Goal: Transaction & Acquisition: Subscribe to service/newsletter

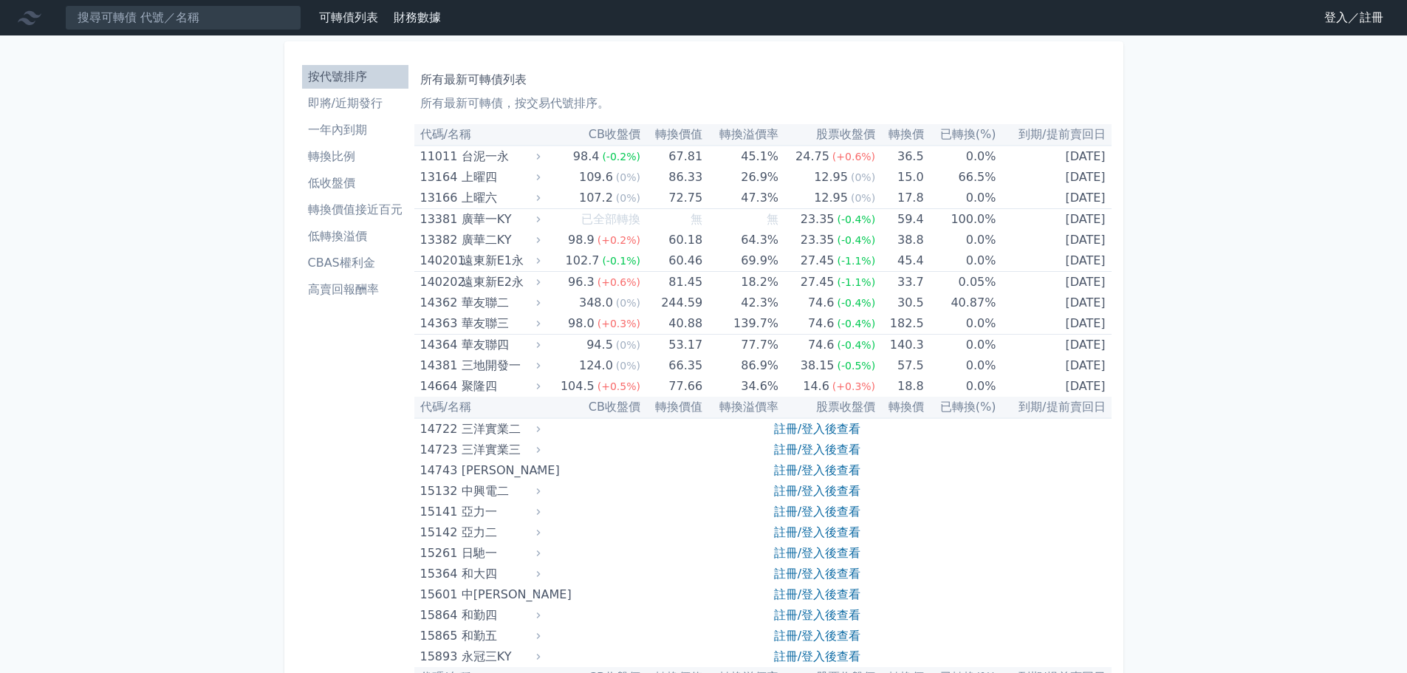
click at [1341, 14] on link "登入／註冊" at bounding box center [1354, 18] width 83 height 24
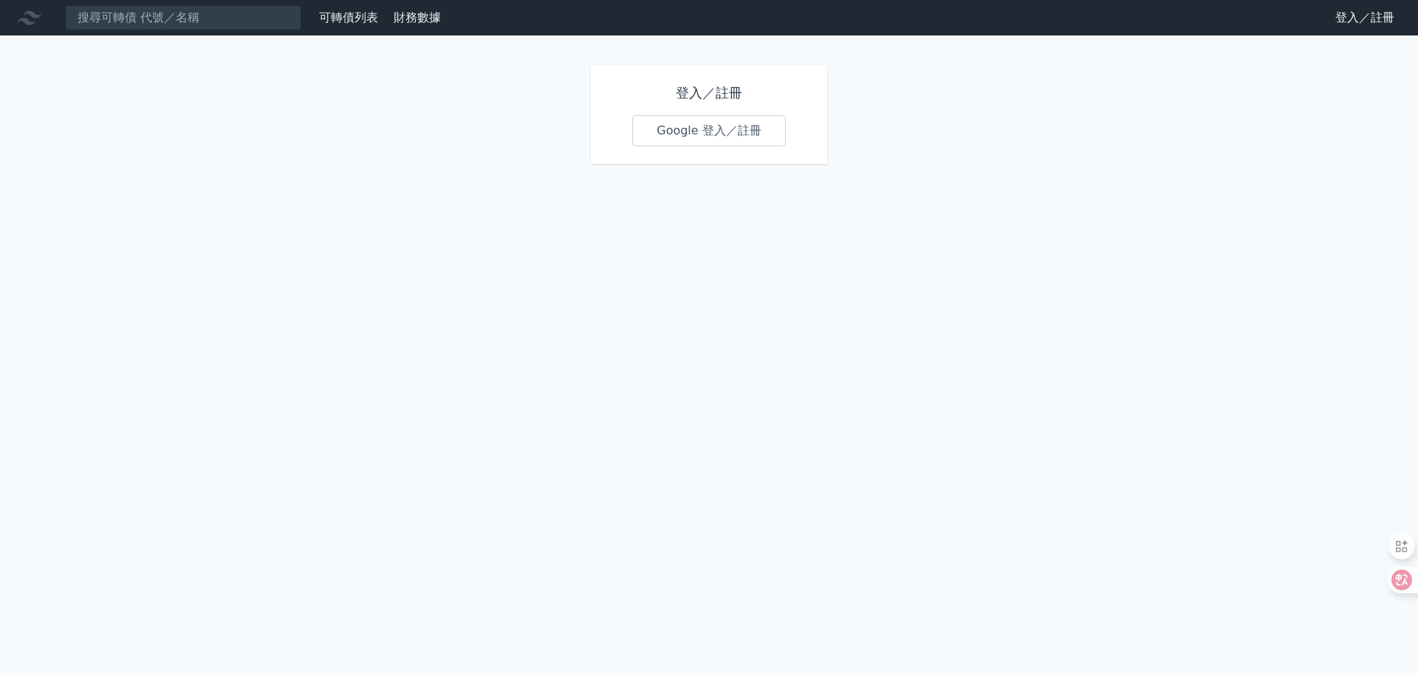
click at [685, 126] on link "Google 登入／註冊" at bounding box center [709, 130] width 154 height 31
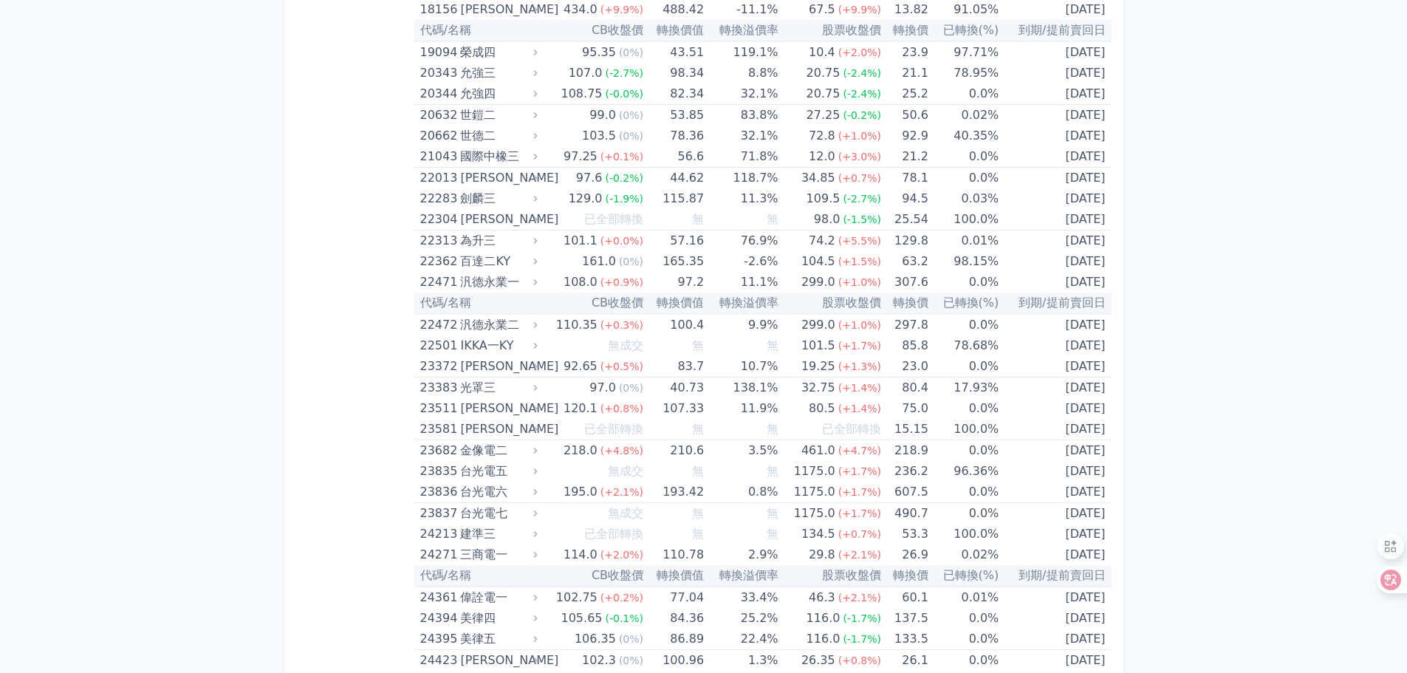
scroll to position [1034, 0]
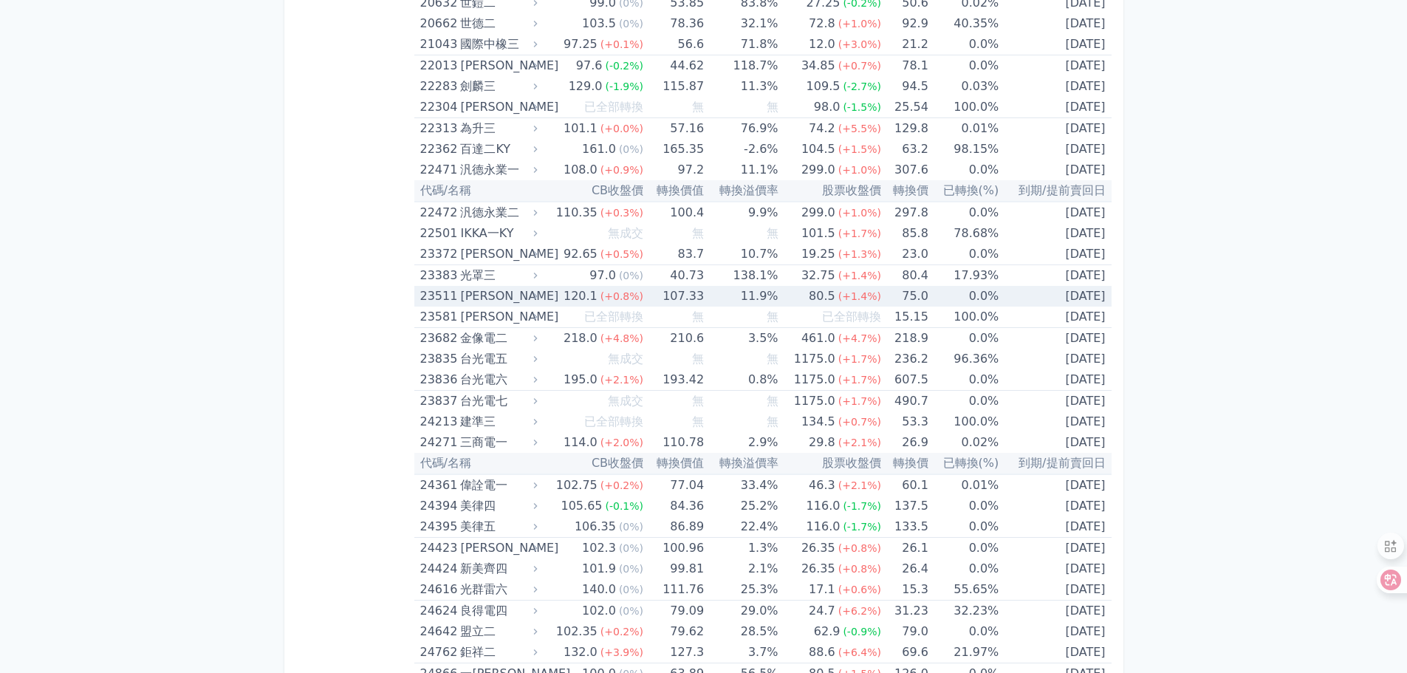
click at [430, 293] on div "23511" at bounding box center [438, 296] width 37 height 21
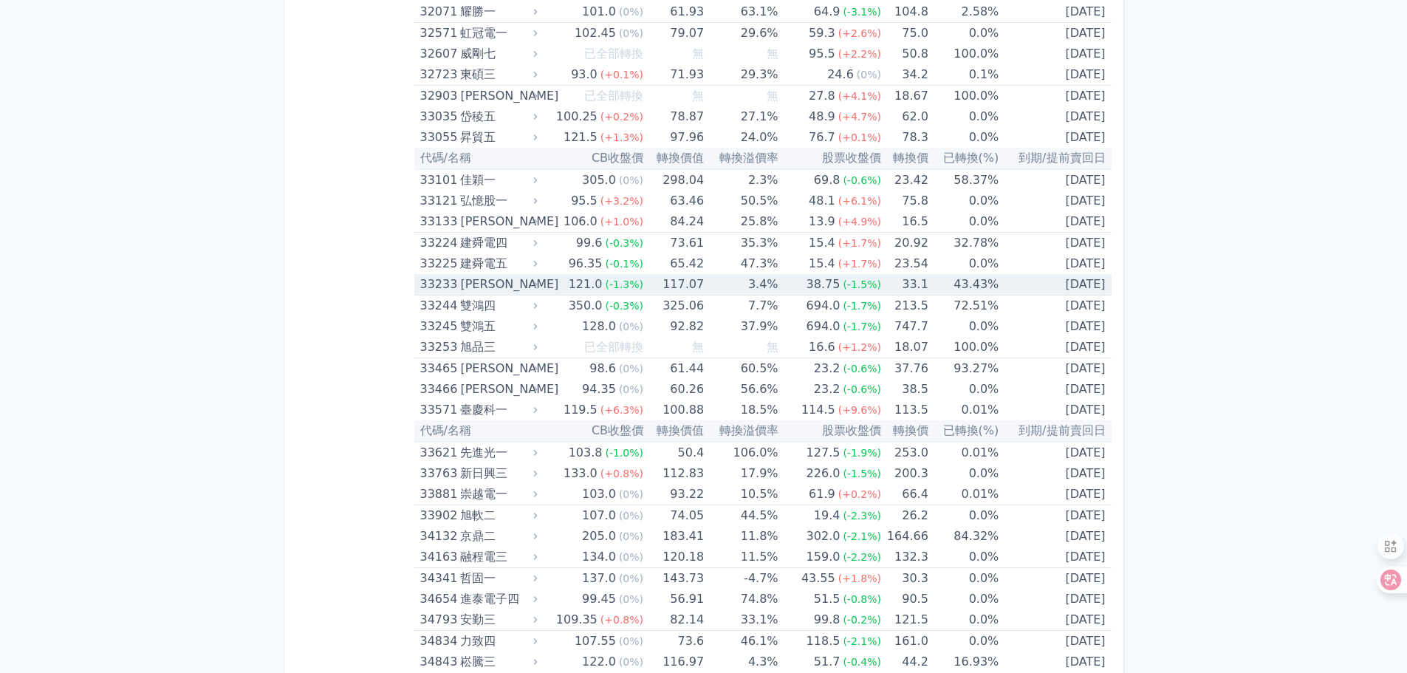
scroll to position [3324, 0]
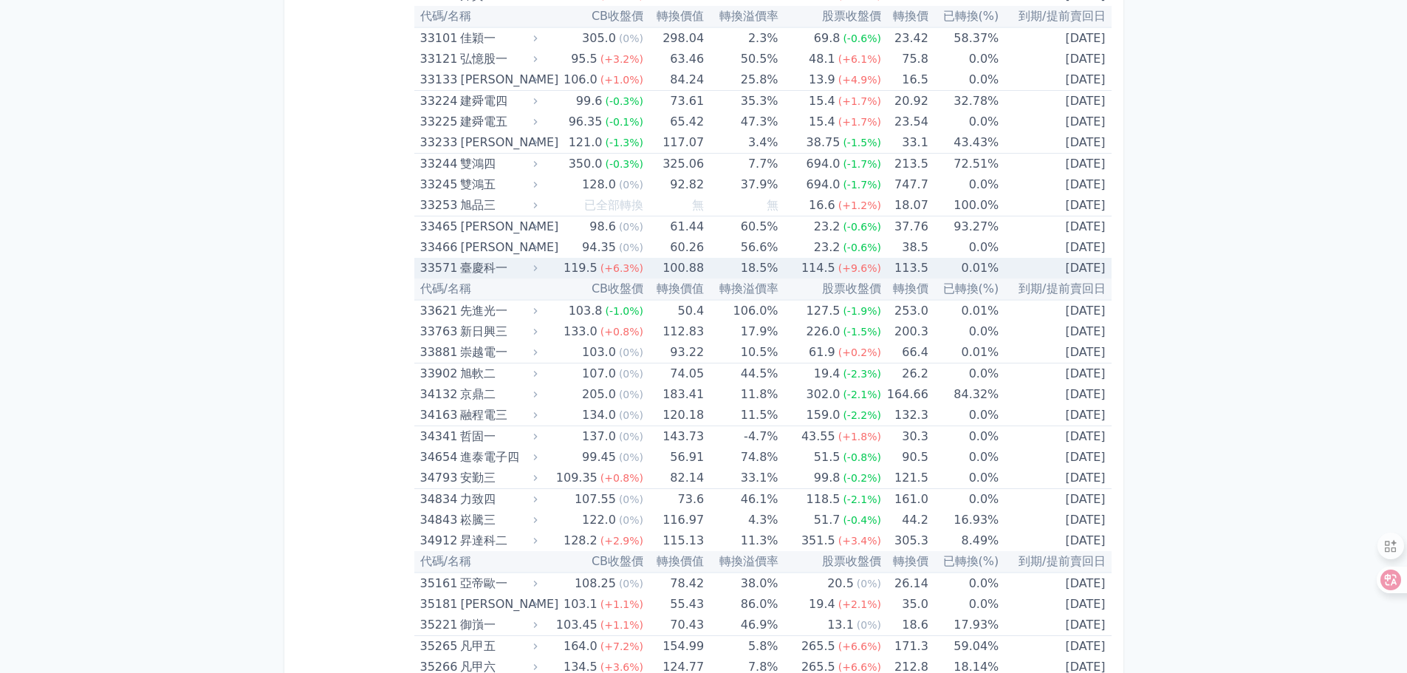
click at [431, 266] on div "33571" at bounding box center [438, 268] width 37 height 21
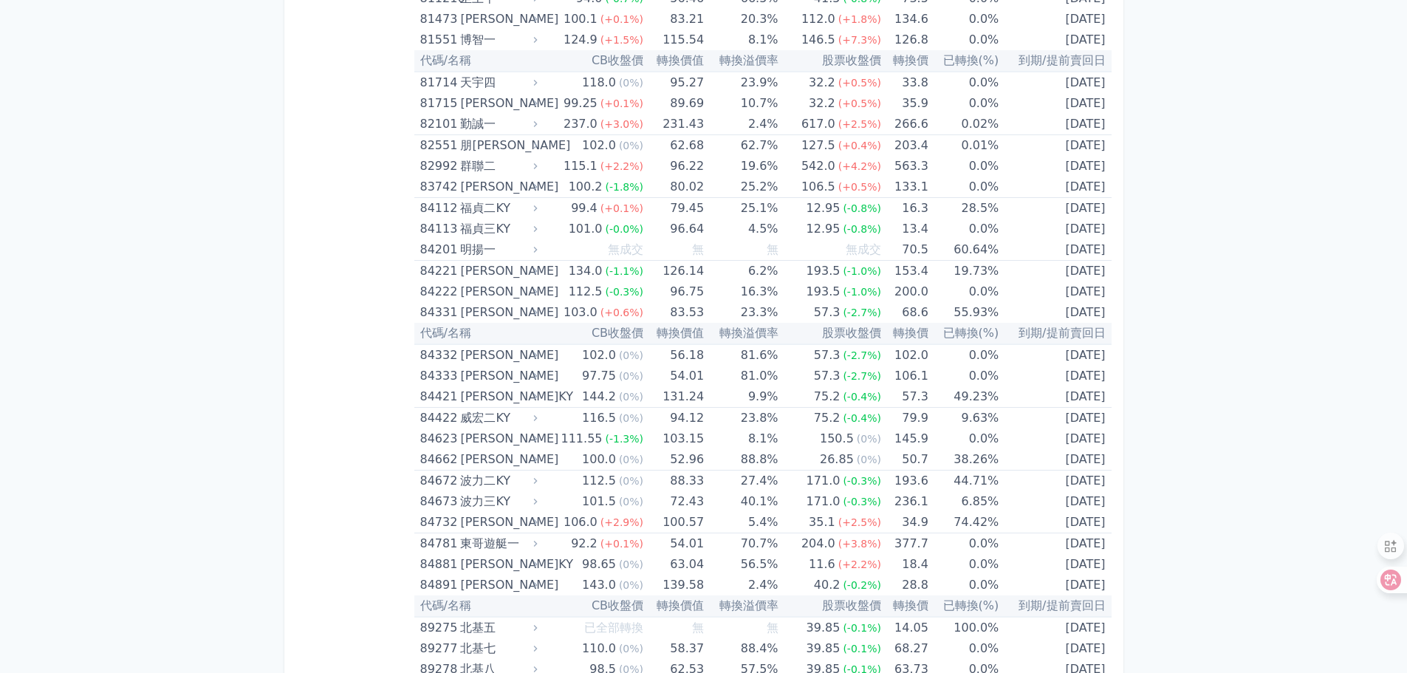
scroll to position [9002, 0]
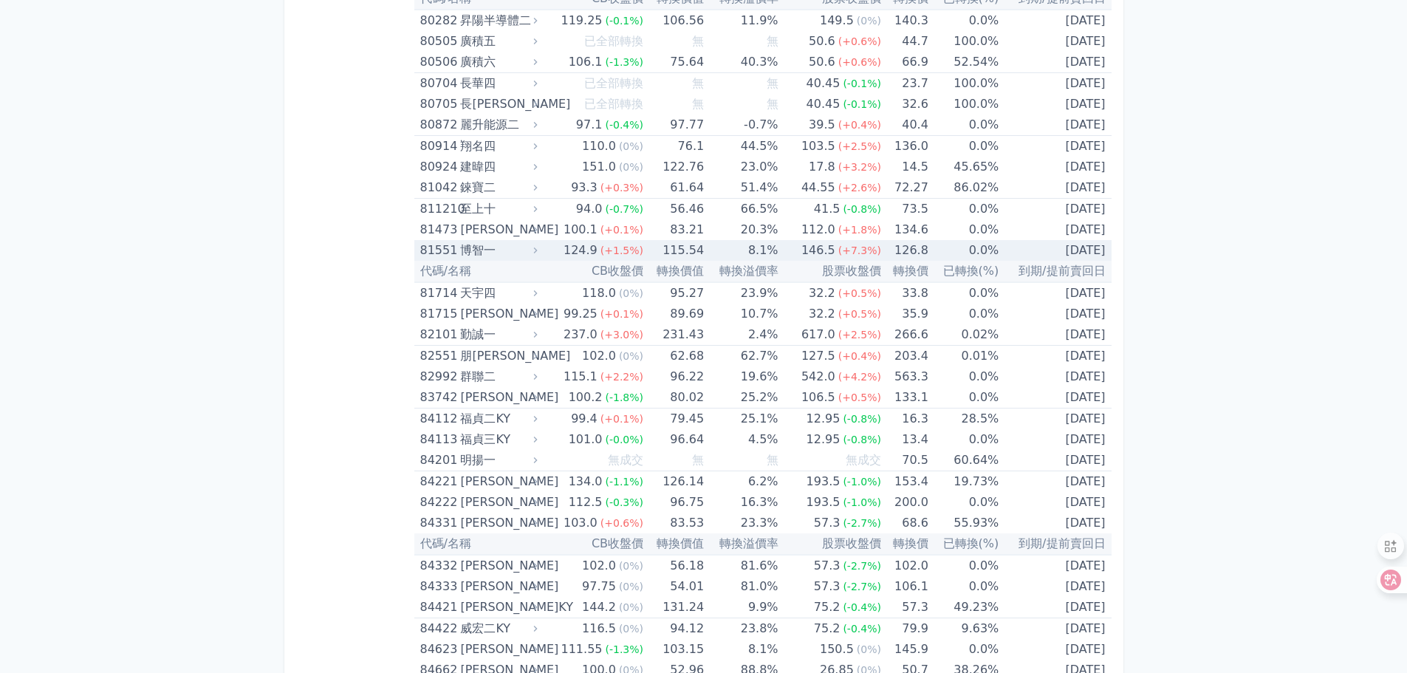
click at [443, 247] on div "81551" at bounding box center [438, 250] width 37 height 21
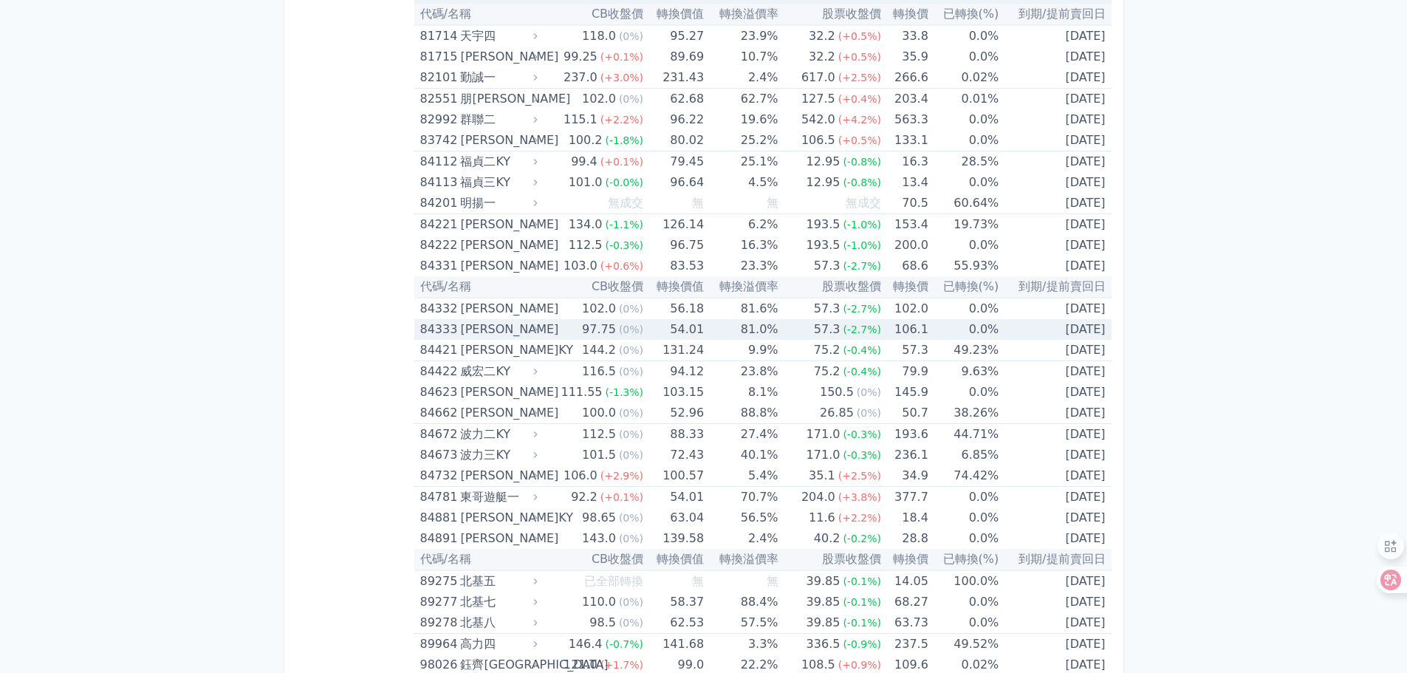
scroll to position [9740, 0]
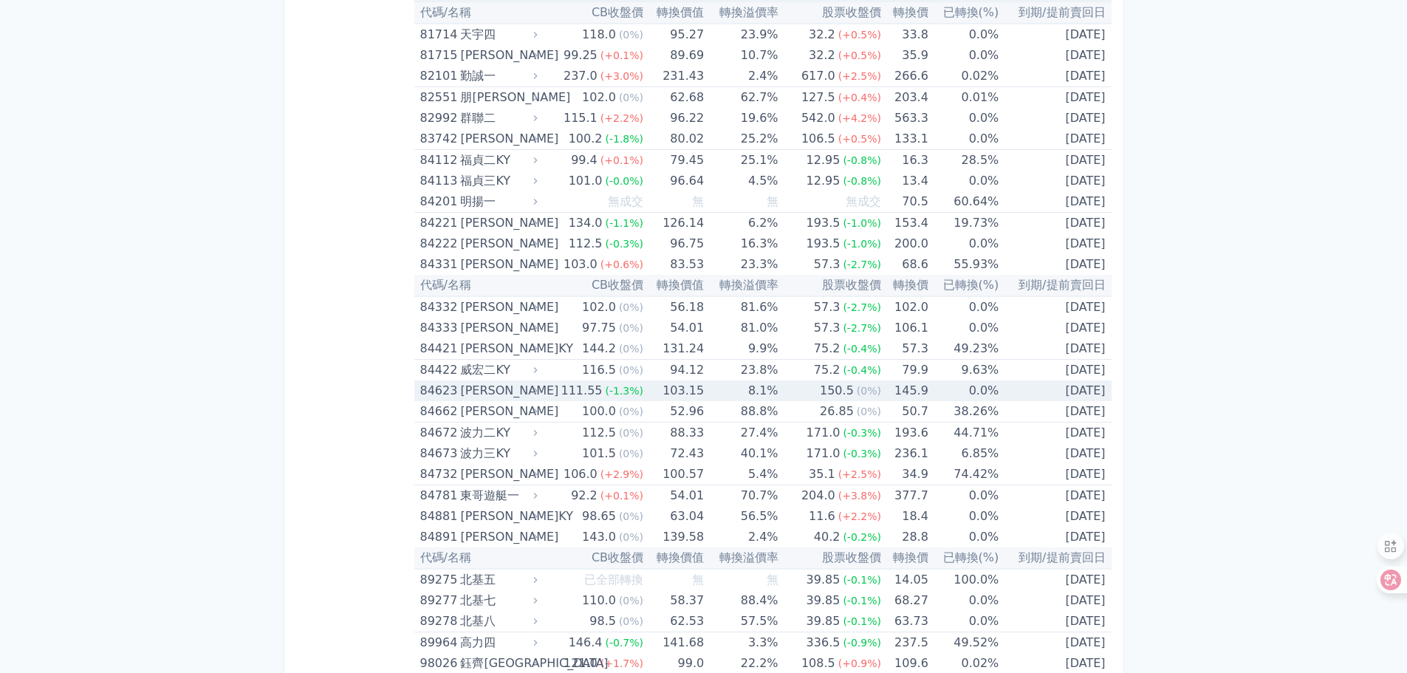
click at [428, 387] on div "84623" at bounding box center [438, 390] width 37 height 21
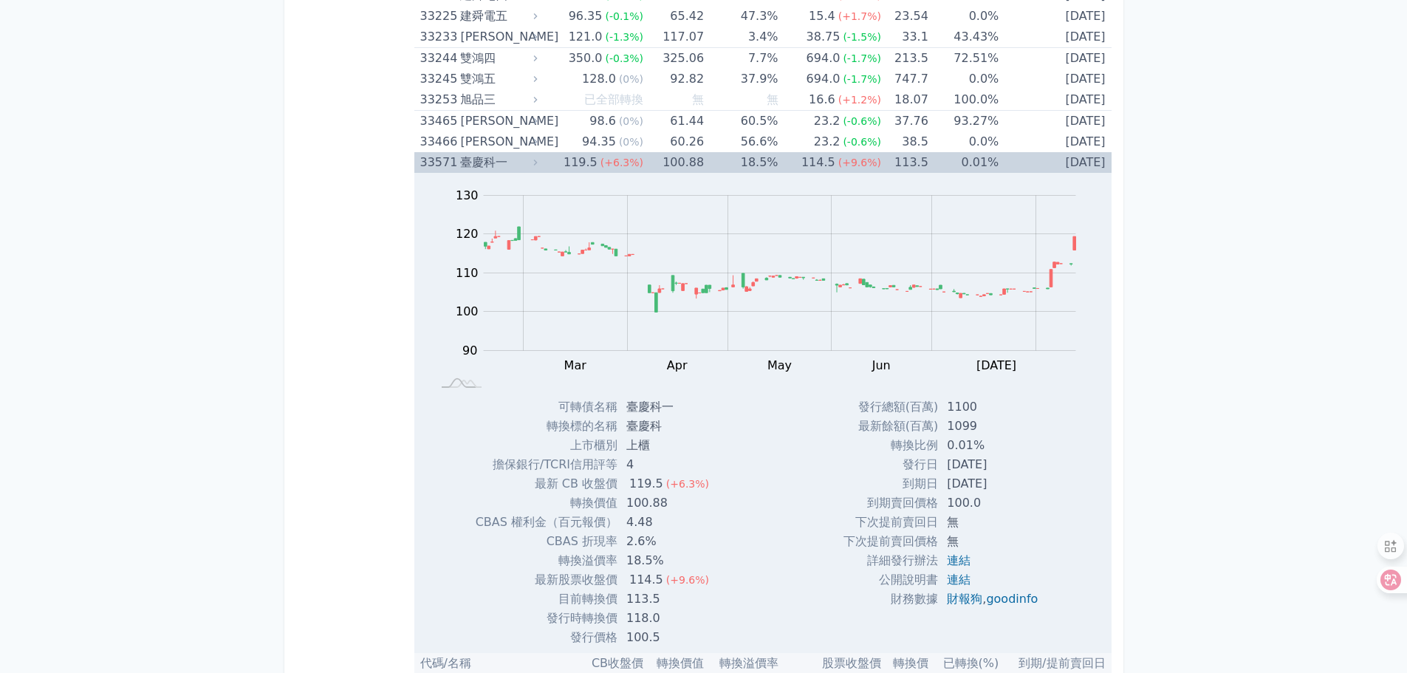
scroll to position [3426, 0]
